Goal: Transaction & Acquisition: Subscribe to service/newsletter

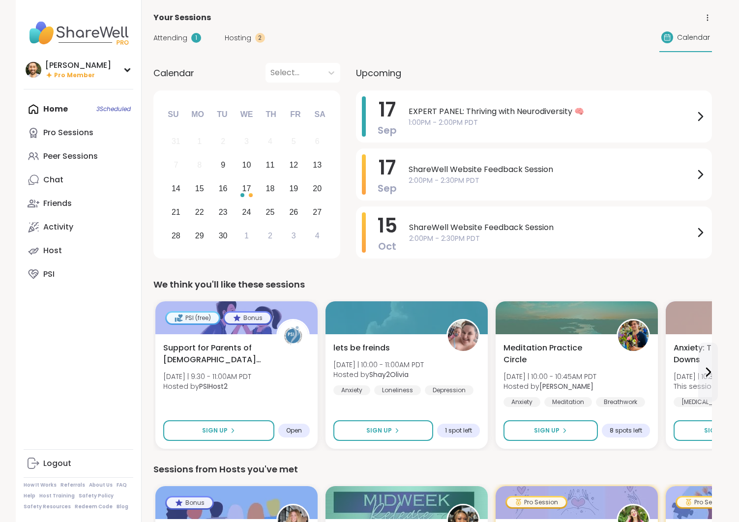
click at [61, 107] on div "Home 3 Scheduled Pro Sessions Peer Sessions Chat Friends Activity Host PSI" at bounding box center [79, 191] width 110 height 189
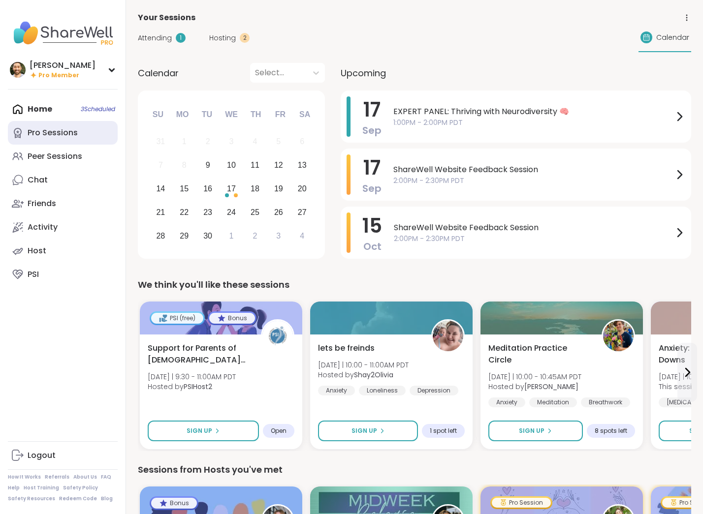
click at [65, 132] on div "Pro Sessions" at bounding box center [53, 132] width 50 height 11
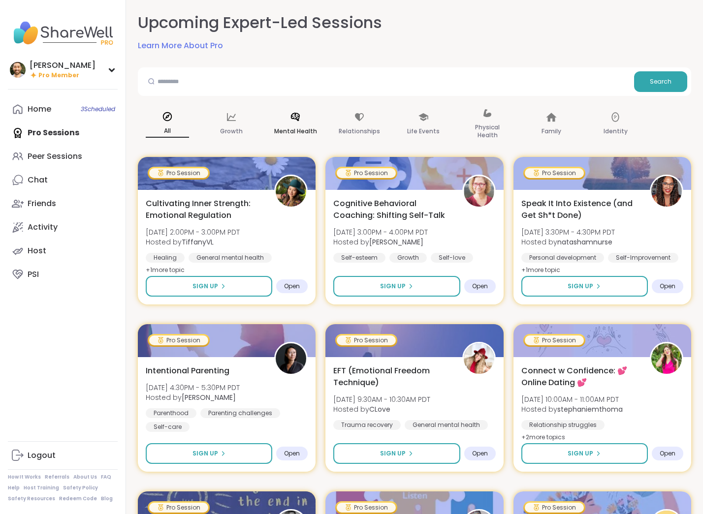
click at [303, 126] on p "Mental Health" at bounding box center [295, 131] width 43 height 12
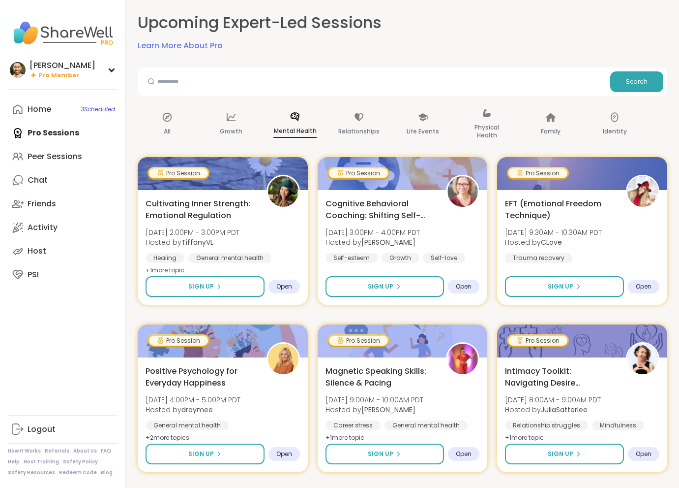
click at [205, 42] on link "Learn More About Pro" at bounding box center [180, 46] width 85 height 12
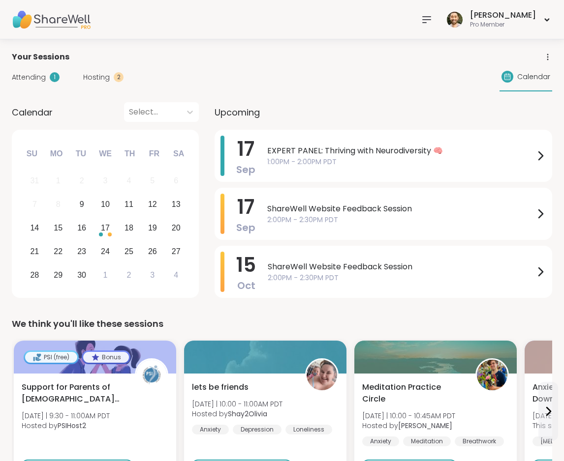
click at [436, 12] on div at bounding box center [427, 20] width 20 height 20
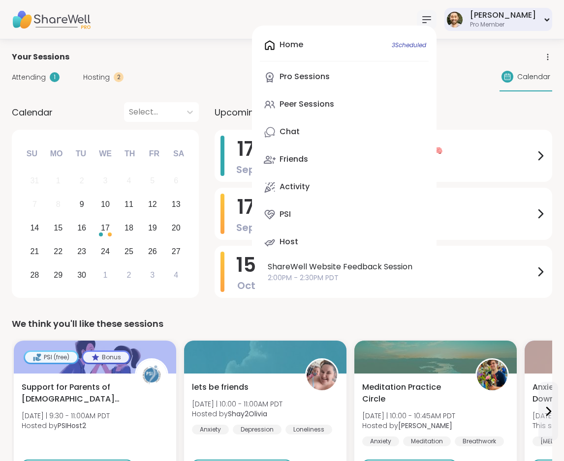
click at [524, 24] on div "Pro Member" at bounding box center [503, 25] width 66 height 8
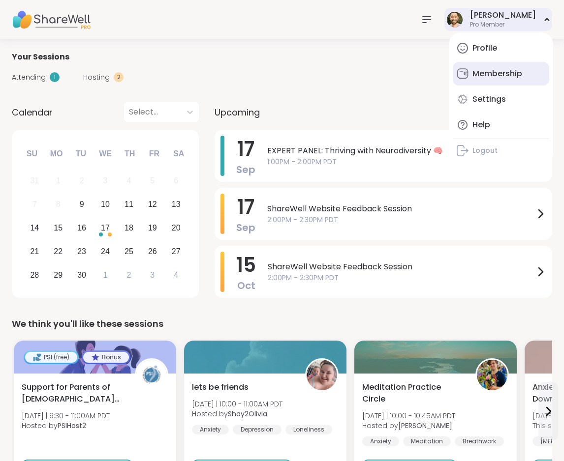
click at [507, 71] on div "Membership" at bounding box center [497, 73] width 50 height 11
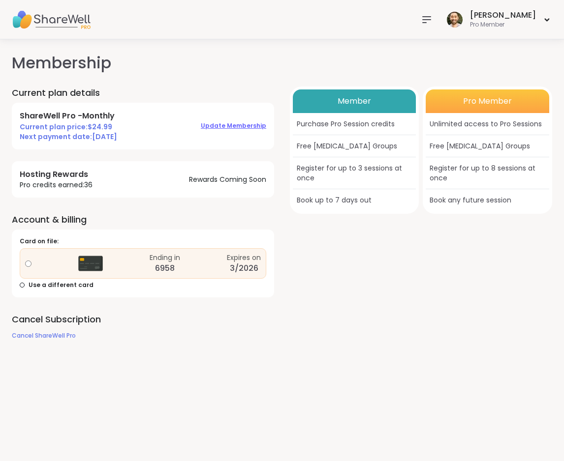
click at [250, 122] on span "Update Membership" at bounding box center [233, 126] width 65 height 8
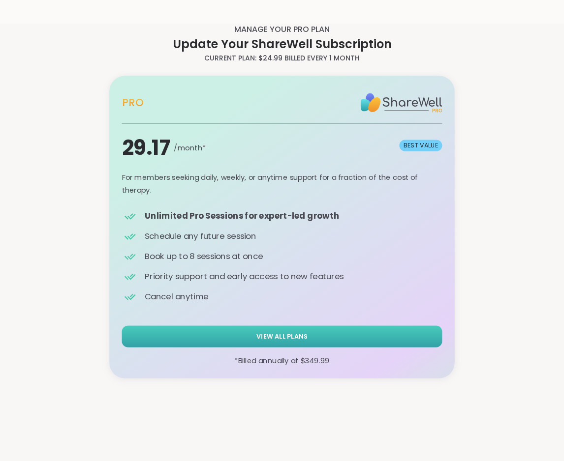
click at [268, 337] on span "View All Plans" at bounding box center [281, 336] width 51 height 9
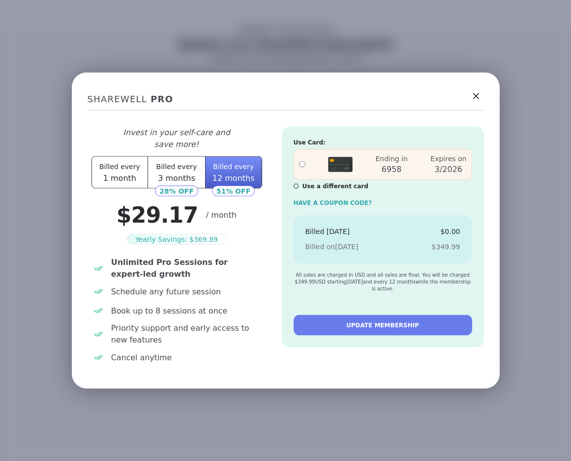
click at [118, 171] on span "Billed every" at bounding box center [119, 167] width 41 height 8
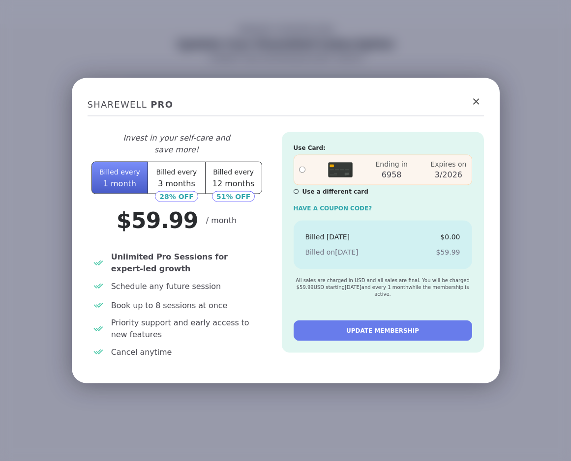
click at [189, 178] on button "Billed every 3 months" at bounding box center [176, 178] width 57 height 32
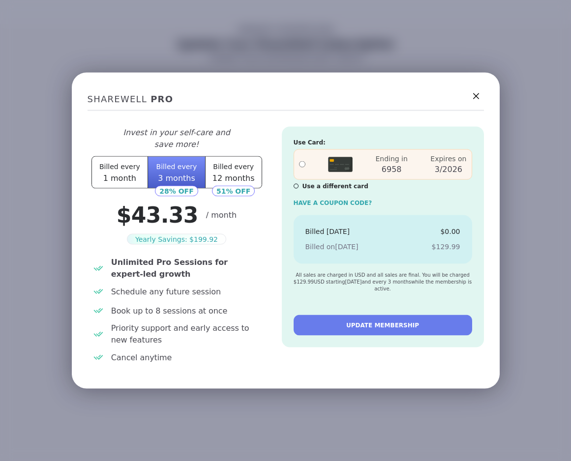
click at [236, 172] on button "Billed every 12 months" at bounding box center [233, 172] width 57 height 32
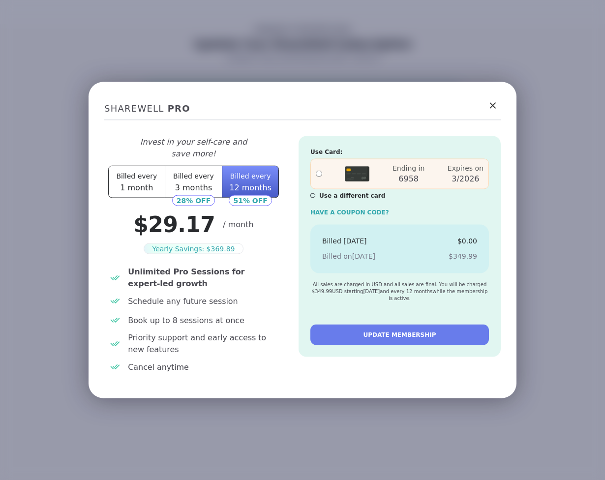
click at [388, 39] on div "SHAREWELL Pro Invest in your self-care and save more! Billed every 1 month Bill…" at bounding box center [302, 240] width 605 height 480
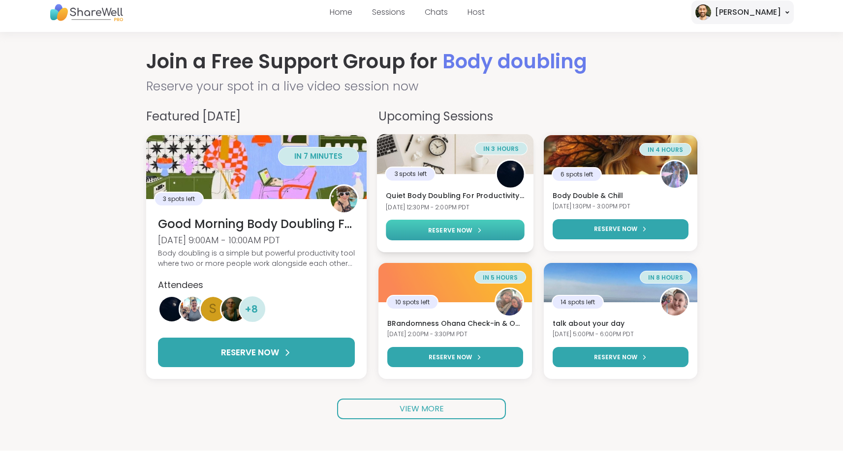
scroll to position [17, 0]
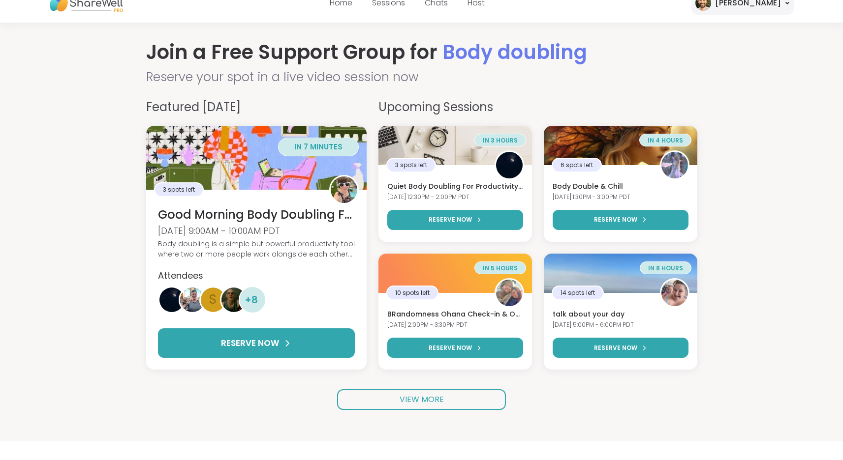
click at [426, 385] on div "VIEW MORE" at bounding box center [421, 400] width 551 height 21
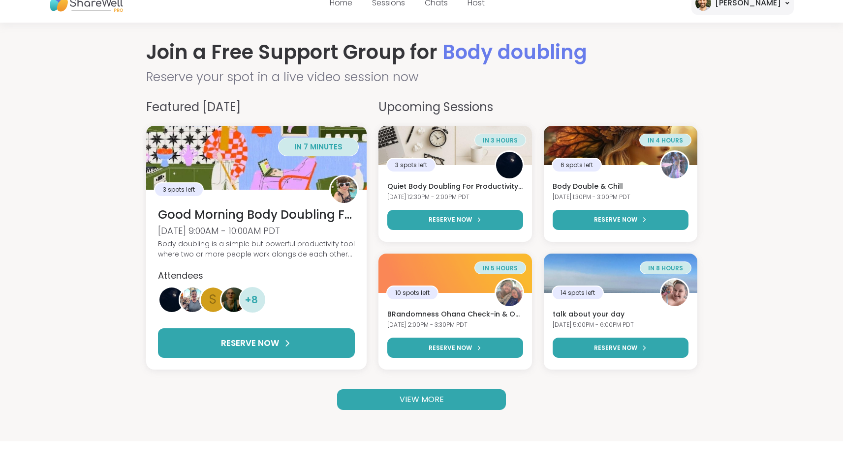
click at [410, 385] on link "VIEW MORE" at bounding box center [421, 400] width 169 height 21
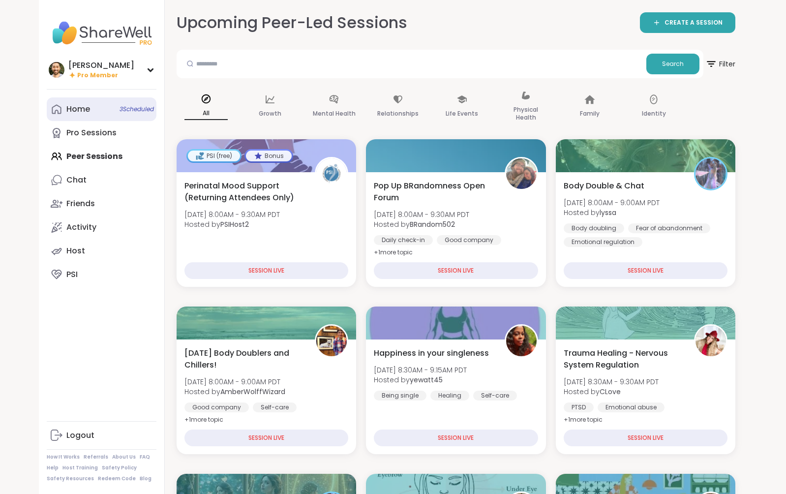
click at [93, 107] on link "Home 3 Scheduled" at bounding box center [102, 109] width 110 height 24
